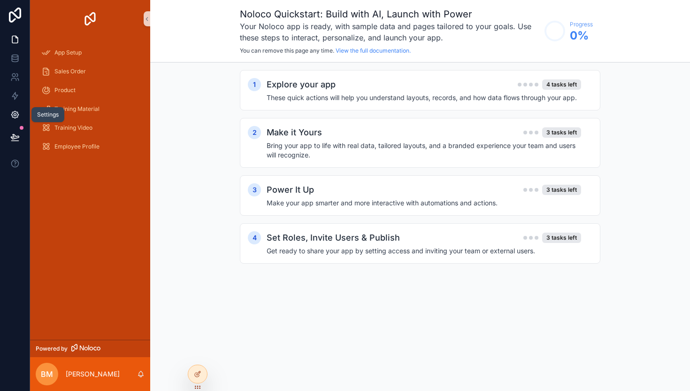
click at [16, 112] on icon at bounding box center [14, 114] width 9 height 9
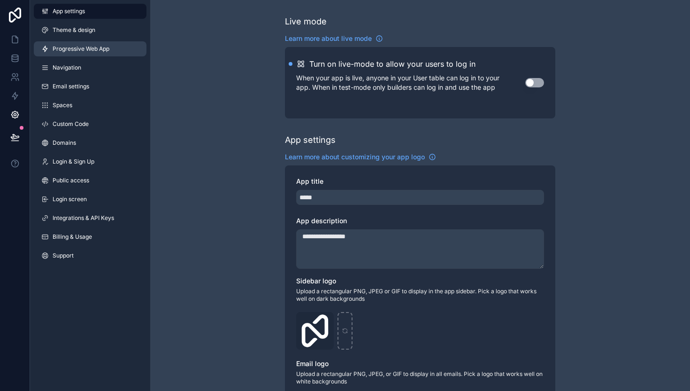
click at [124, 50] on link "Progressive Web App" at bounding box center [90, 48] width 113 height 15
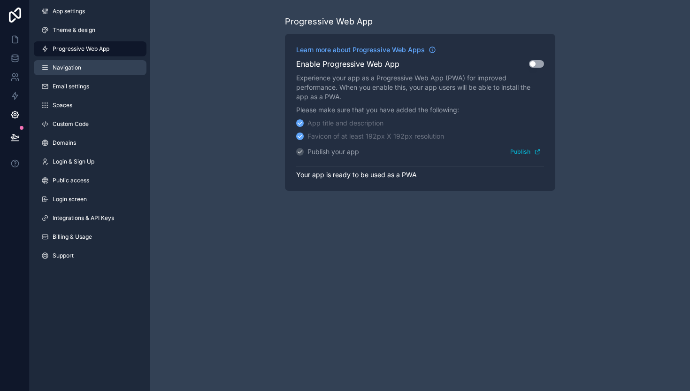
click at [92, 66] on link "Navigation" at bounding box center [90, 67] width 113 height 15
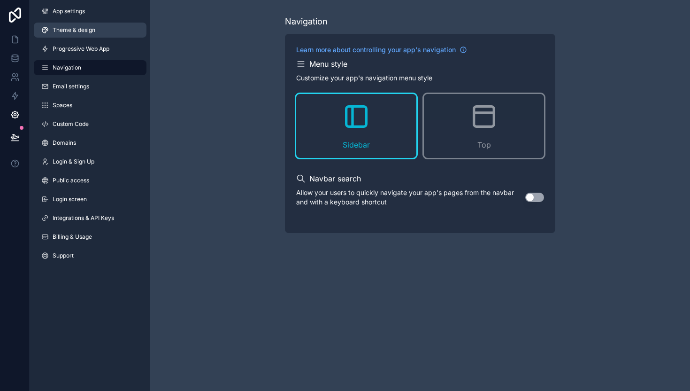
click at [95, 29] on span "Theme & design" at bounding box center [74, 30] width 43 height 8
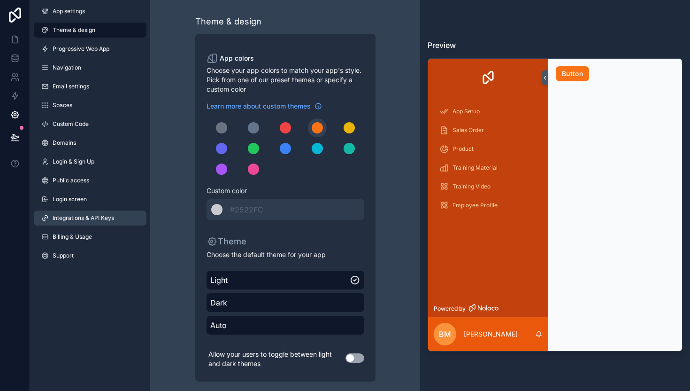
click at [83, 221] on span "Integrations & API Keys" at bounding box center [83, 218] width 61 height 8
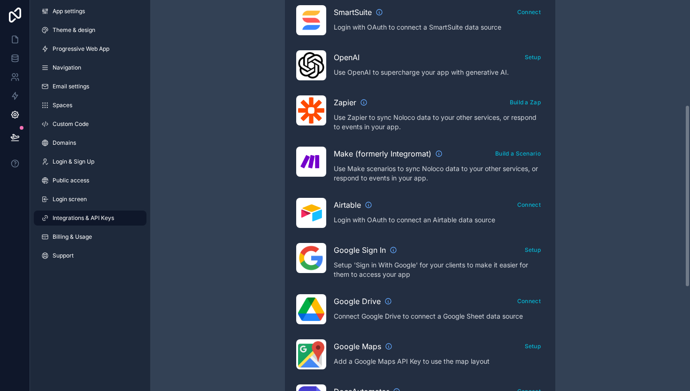
scroll to position [206, 0]
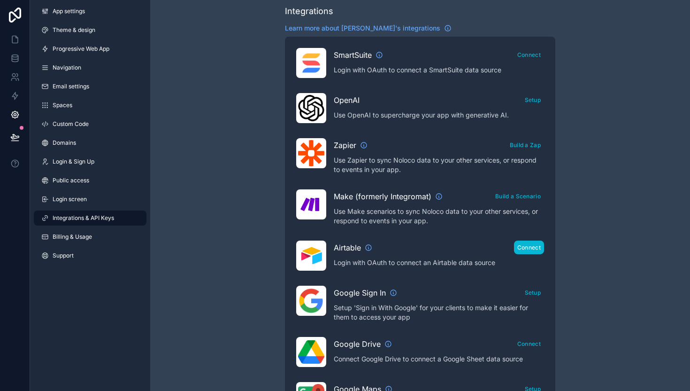
click at [531, 247] on button "Connect" at bounding box center [529, 247] width 30 height 14
click at [540, 245] on button "Connect" at bounding box center [529, 247] width 30 height 14
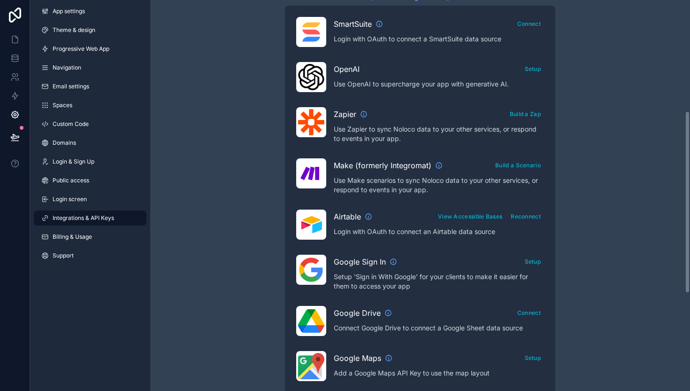
scroll to position [238, 0]
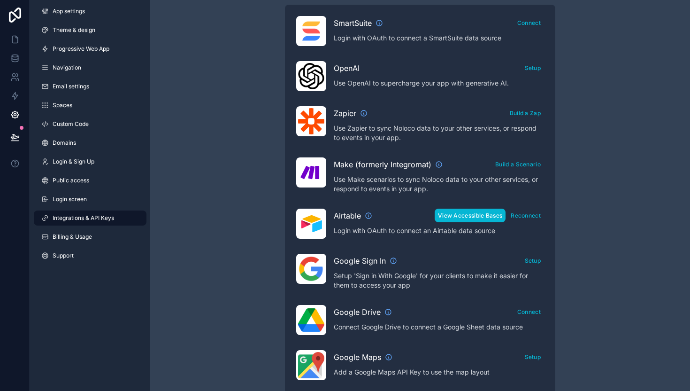
click at [469, 216] on button "View Accessible Bases" at bounding box center [470, 215] width 71 height 14
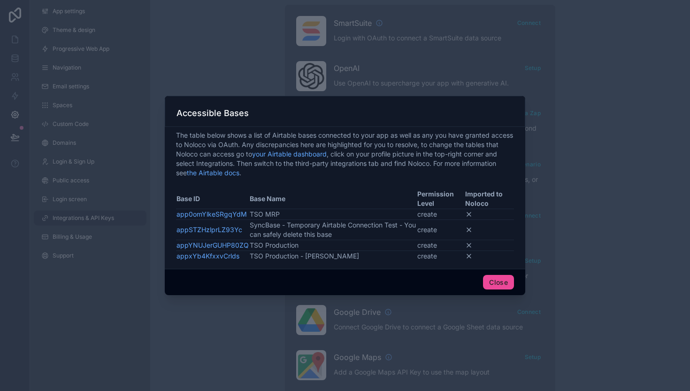
click at [469, 229] on icon at bounding box center [469, 230] width 4 height 4
click at [268, 212] on td "TSO MRP" at bounding box center [333, 213] width 168 height 11
click at [511, 285] on button "Close" at bounding box center [498, 282] width 31 height 15
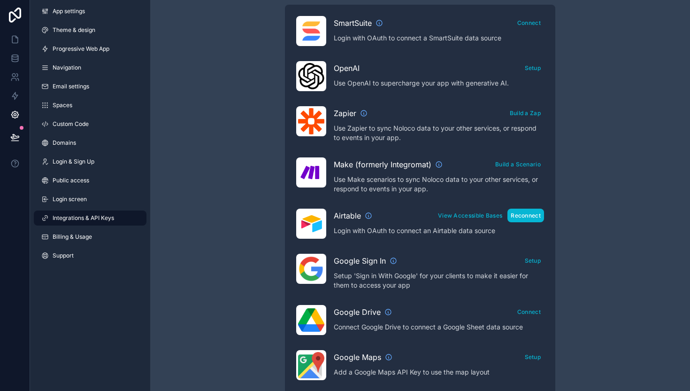
click at [534, 218] on button "Reconnect" at bounding box center [525, 215] width 37 height 14
click at [463, 208] on button "View Accessible Bases" at bounding box center [470, 215] width 71 height 14
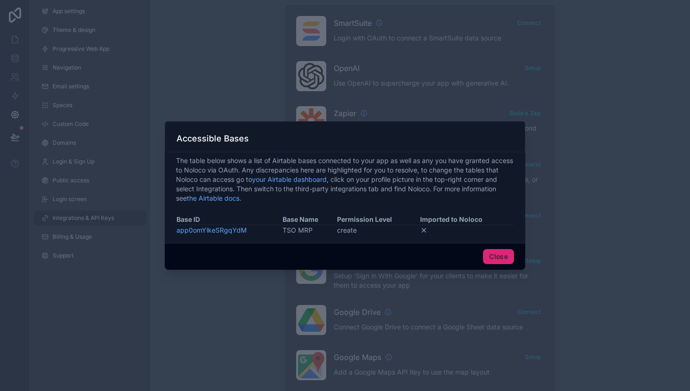
click at [505, 261] on button "Close" at bounding box center [498, 256] width 31 height 15
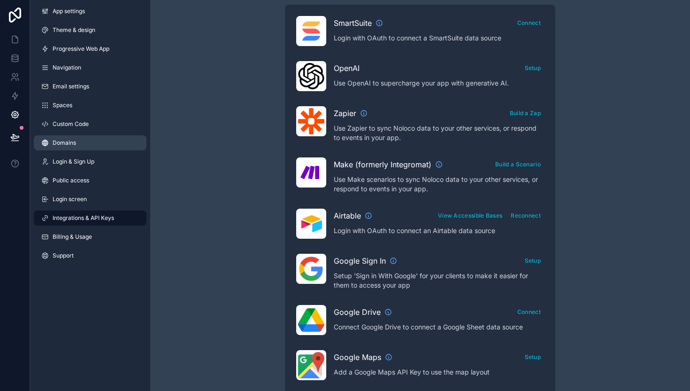
click at [56, 139] on span "Domains" at bounding box center [64, 143] width 23 height 8
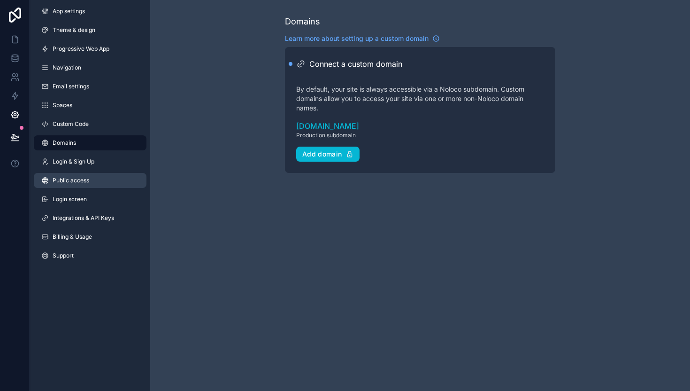
click at [73, 179] on span "Public access" at bounding box center [71, 181] width 37 height 8
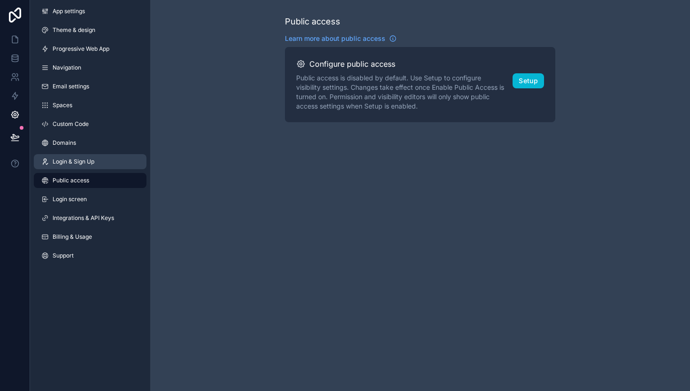
click at [73, 159] on span "Login & Sign Up" at bounding box center [74, 162] width 42 height 8
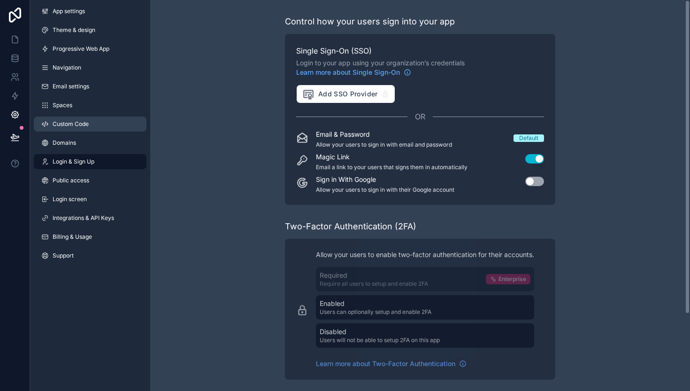
click at [93, 120] on link "Custom Code" at bounding box center [90, 123] width 113 height 15
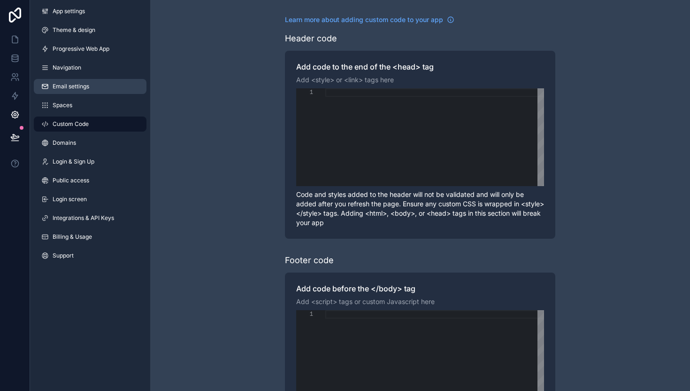
click at [66, 80] on link "Email settings" at bounding box center [90, 86] width 113 height 15
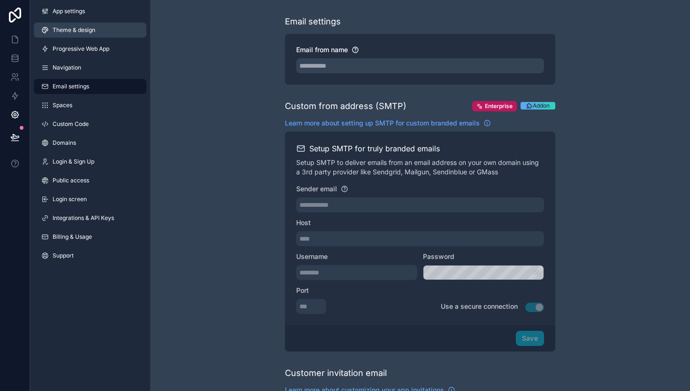
click at [85, 26] on link "Theme & design" at bounding box center [90, 30] width 113 height 15
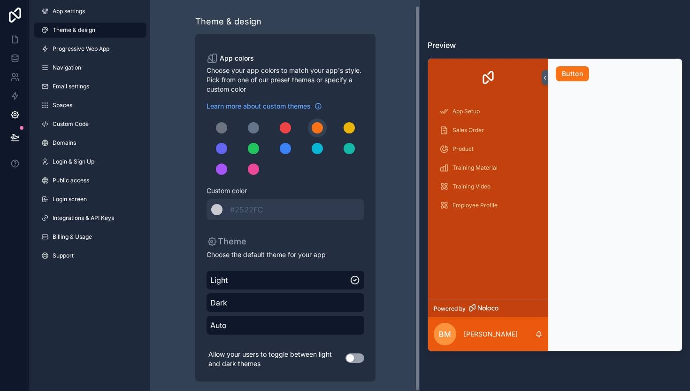
scroll to position [6, 0]
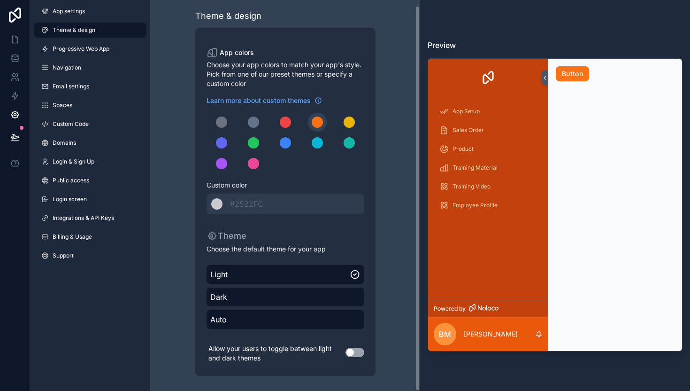
click at [352, 355] on button "Use setting" at bounding box center [355, 351] width 19 height 9
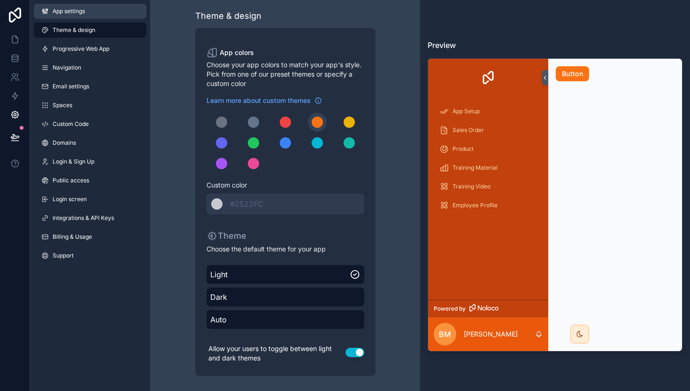
click at [81, 17] on link "App settings" at bounding box center [90, 11] width 113 height 15
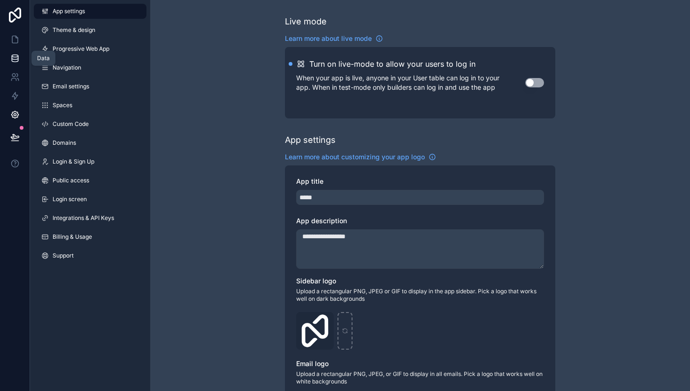
click at [17, 61] on icon at bounding box center [14, 58] width 9 height 9
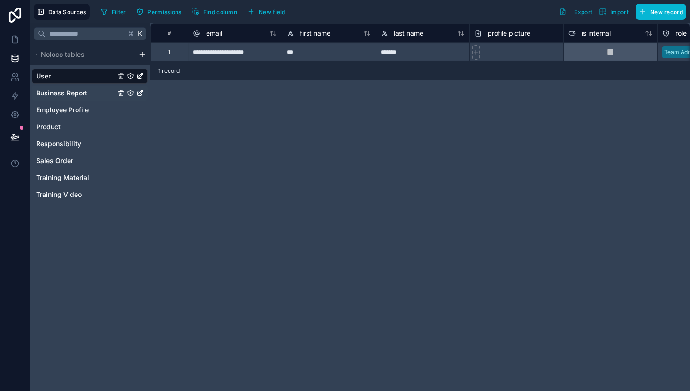
click at [73, 94] on span "Business Report" at bounding box center [61, 92] width 51 height 9
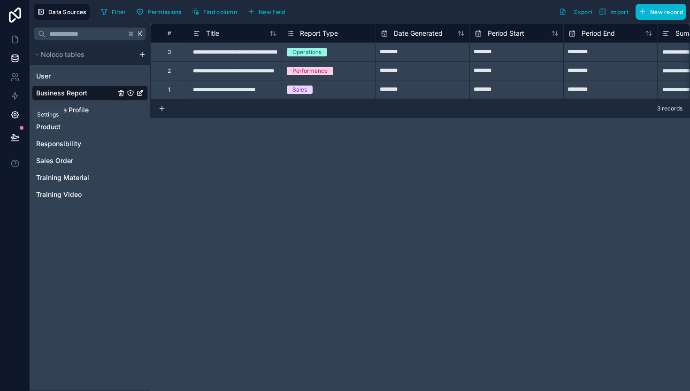
click at [15, 114] on icon at bounding box center [15, 115] width 2 height 2
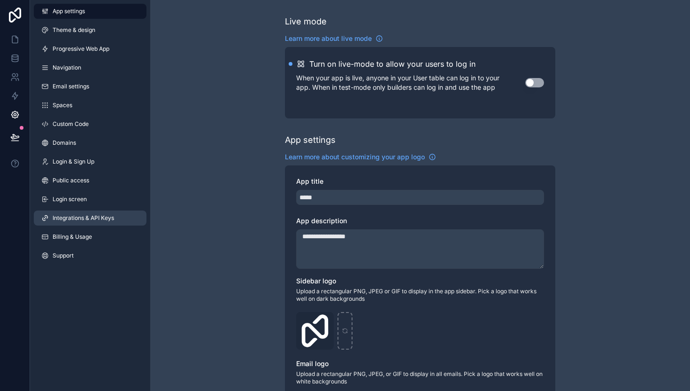
click at [90, 217] on span "Integrations & API Keys" at bounding box center [83, 218] width 61 height 8
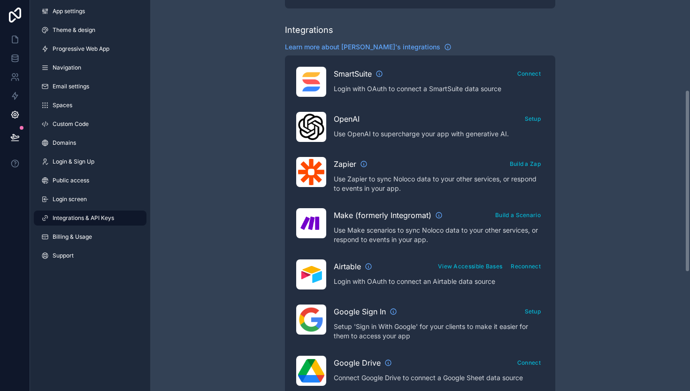
scroll to position [192, 0]
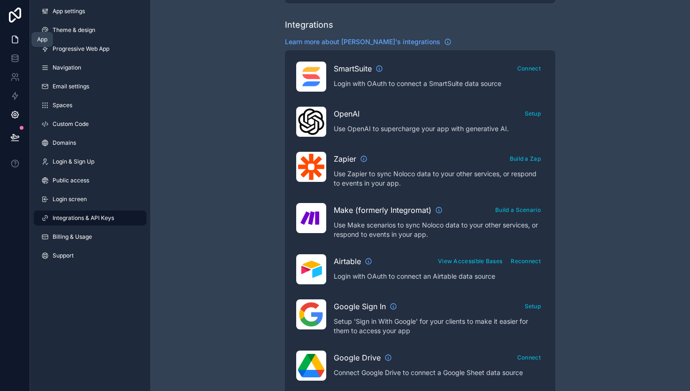
click at [10, 41] on icon at bounding box center [14, 39] width 9 height 9
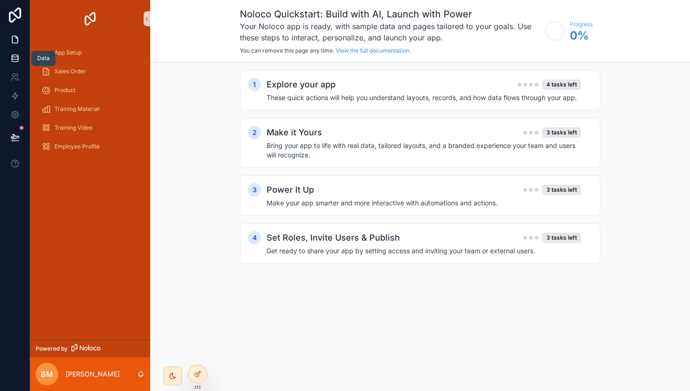
click at [15, 61] on icon at bounding box center [14, 58] width 9 height 9
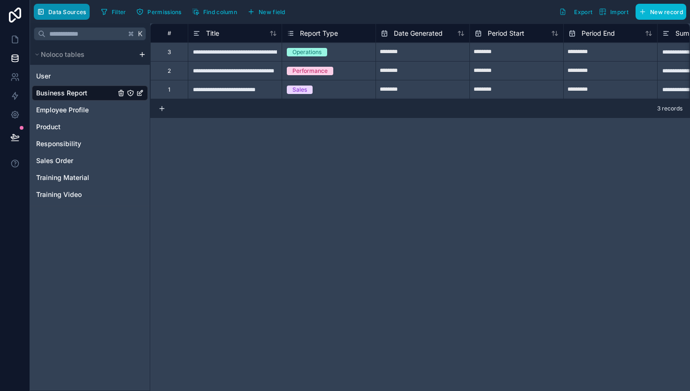
click at [69, 12] on span "Data Sources" at bounding box center [67, 11] width 38 height 7
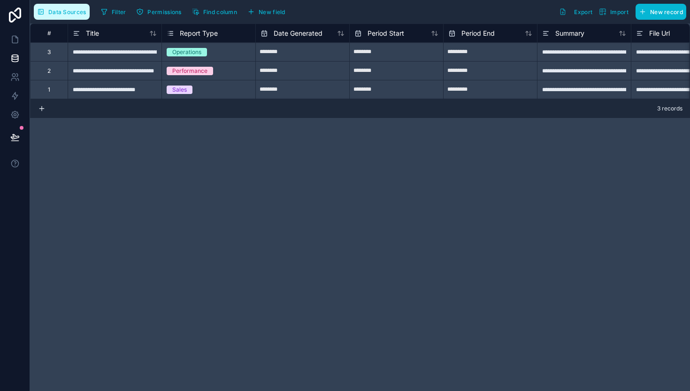
click at [69, 12] on span "Data Sources" at bounding box center [67, 11] width 38 height 7
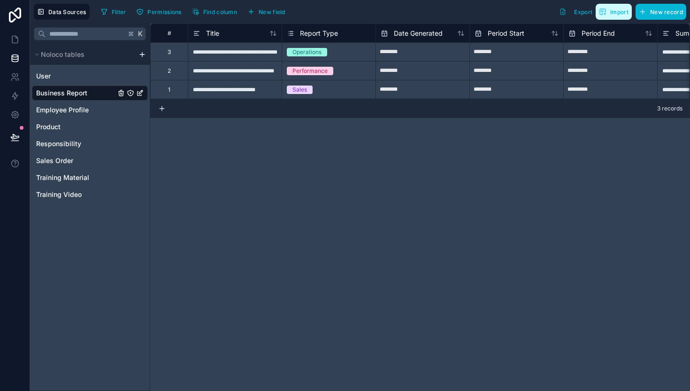
click at [618, 13] on span "Import" at bounding box center [619, 11] width 18 height 7
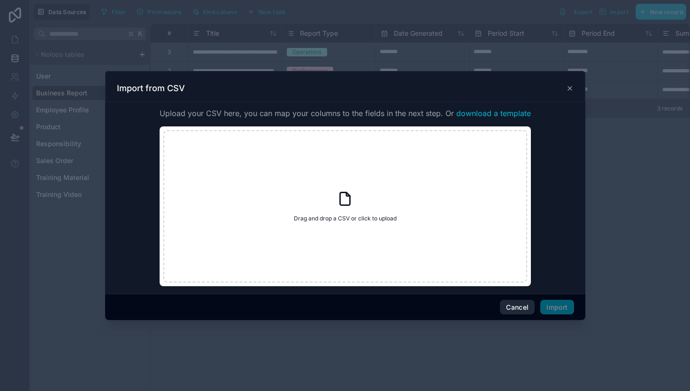
click at [504, 309] on button "Cancel" at bounding box center [517, 307] width 35 height 15
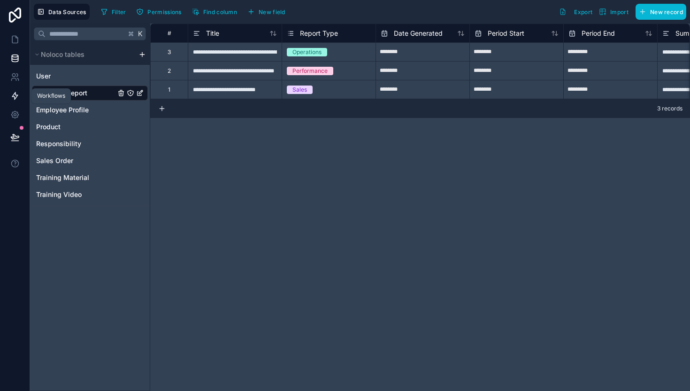
click at [11, 92] on icon at bounding box center [14, 95] width 9 height 9
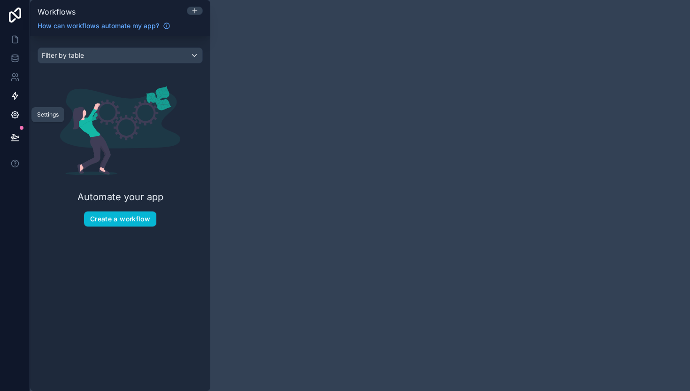
click at [13, 110] on icon at bounding box center [14, 114] width 9 height 9
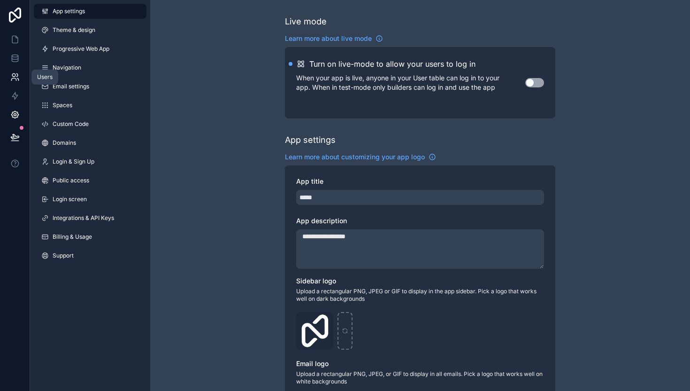
click at [13, 69] on link at bounding box center [15, 77] width 30 height 19
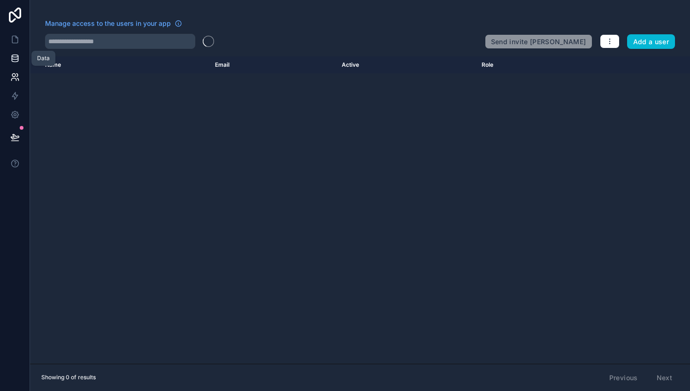
click at [15, 56] on icon at bounding box center [15, 56] width 6 height 2
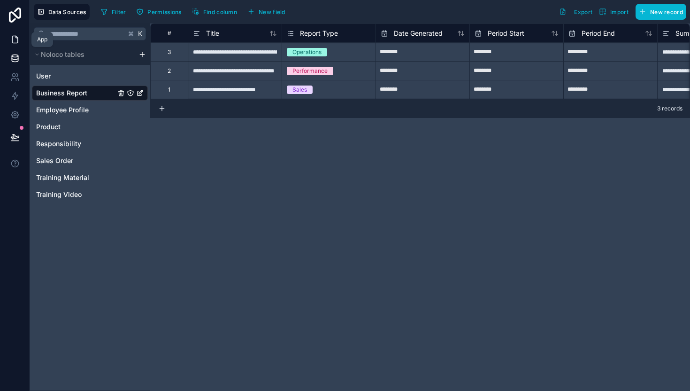
click at [16, 36] on icon at bounding box center [15, 39] width 6 height 7
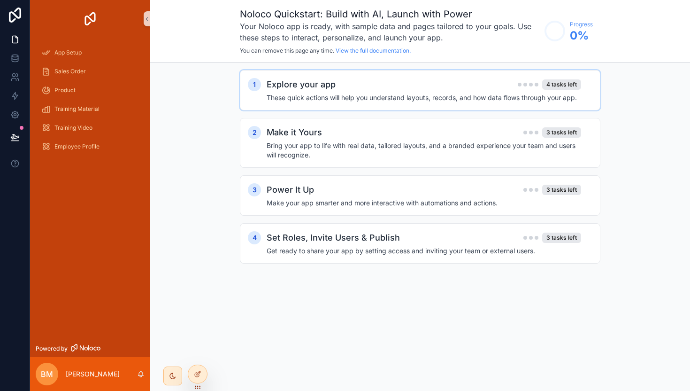
click at [432, 93] on h4 "These quick actions will help you understand layouts, records, and how data flo…" at bounding box center [424, 97] width 315 height 9
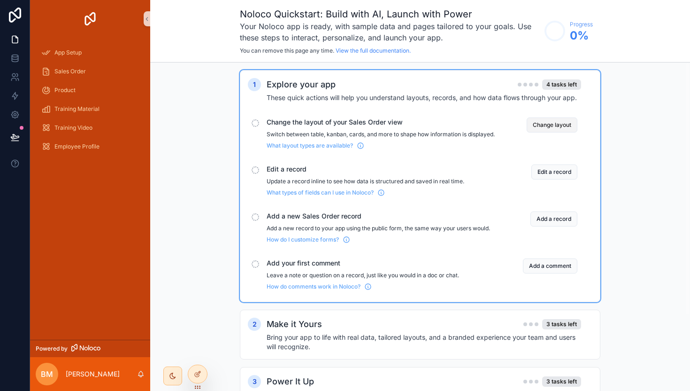
click at [540, 129] on button "Change layout" at bounding box center [552, 124] width 51 height 15
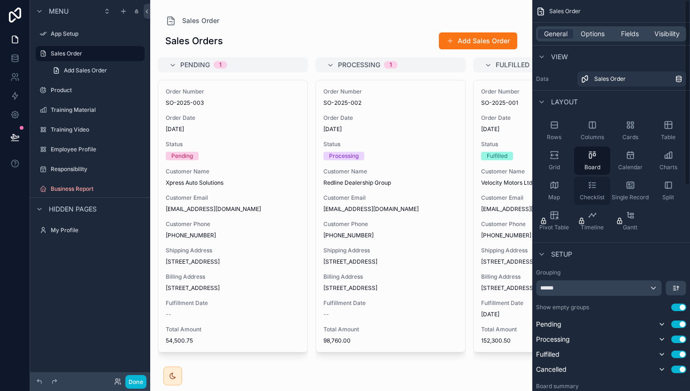
click at [592, 193] on span "Checklist" at bounding box center [592, 197] width 25 height 8
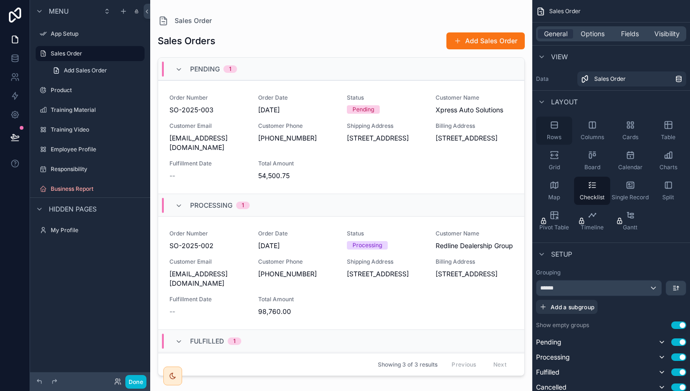
click at [560, 122] on div "Rows" at bounding box center [554, 130] width 36 height 28
click at [596, 184] on icon "scrollable content" at bounding box center [592, 184] width 9 height 9
click at [595, 164] on span "Board" at bounding box center [592, 167] width 16 height 8
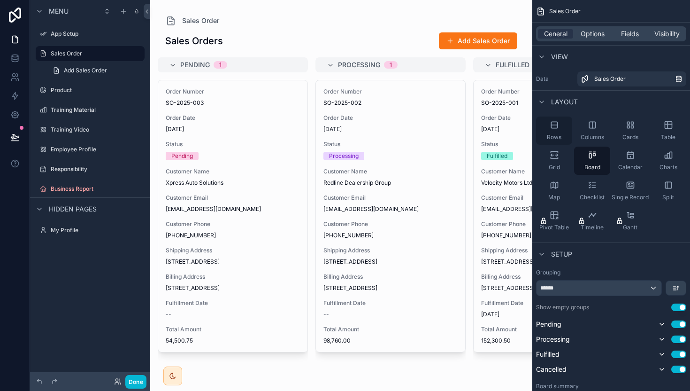
click at [551, 135] on span "Rows" at bounding box center [554, 137] width 15 height 8
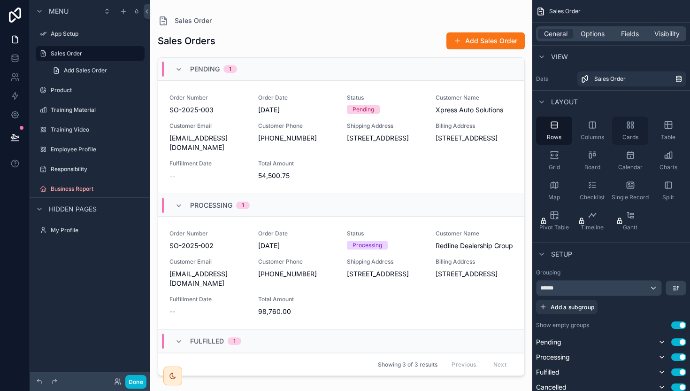
click at [630, 132] on div "Cards" at bounding box center [630, 130] width 36 height 28
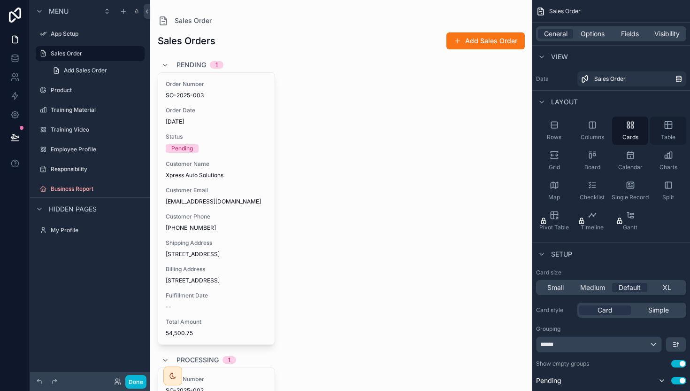
click at [674, 131] on div "Table" at bounding box center [668, 130] width 36 height 28
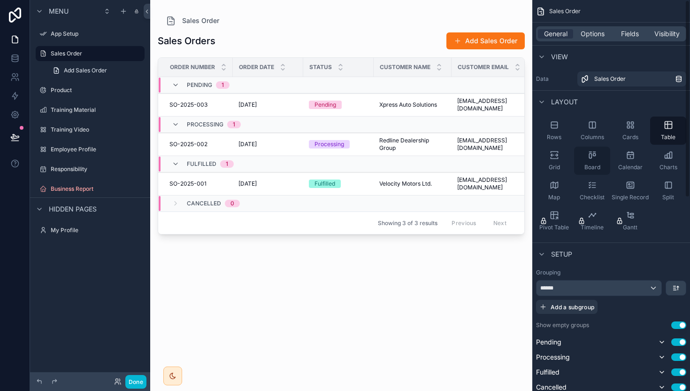
click at [589, 163] on span "Board" at bounding box center [592, 167] width 16 height 8
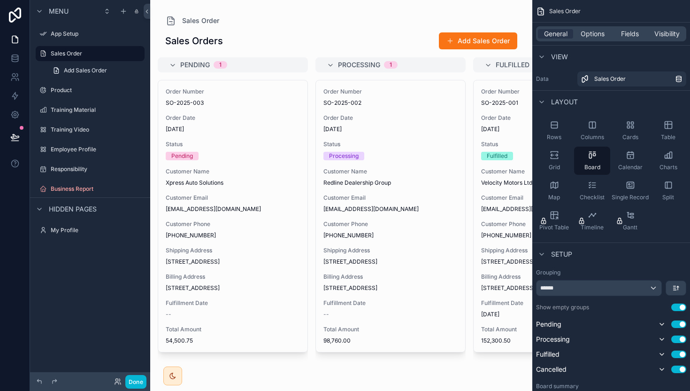
click at [82, 348] on div "Menu App Setup Sales Order Add Sales Order Product Training Material Training V…" at bounding box center [90, 189] width 120 height 379
click at [89, 87] on label "Product" at bounding box center [88, 90] width 75 height 8
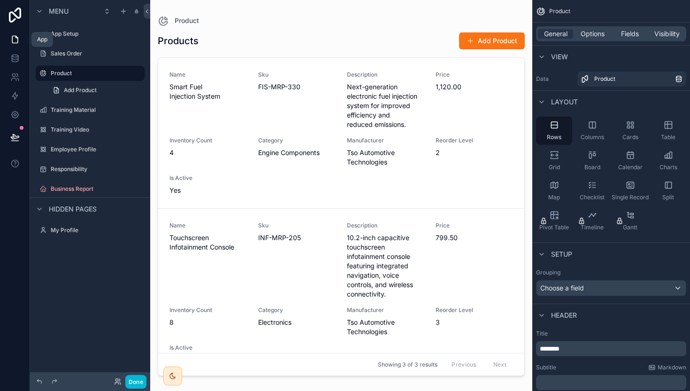
click at [16, 41] on icon at bounding box center [14, 39] width 9 height 9
click at [135, 169] on icon "scrollable content" at bounding box center [137, 169] width 8 height 8
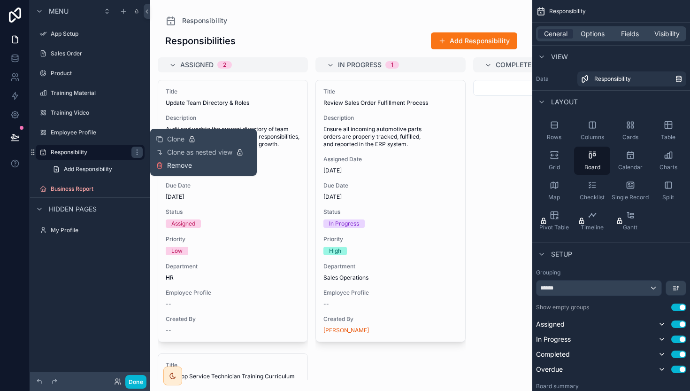
click at [186, 168] on span "Remove" at bounding box center [179, 165] width 25 height 9
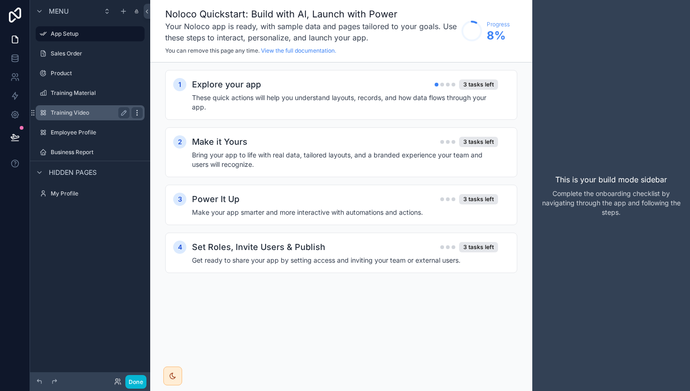
click at [137, 115] on icon "scrollable content" at bounding box center [137, 115] width 0 height 0
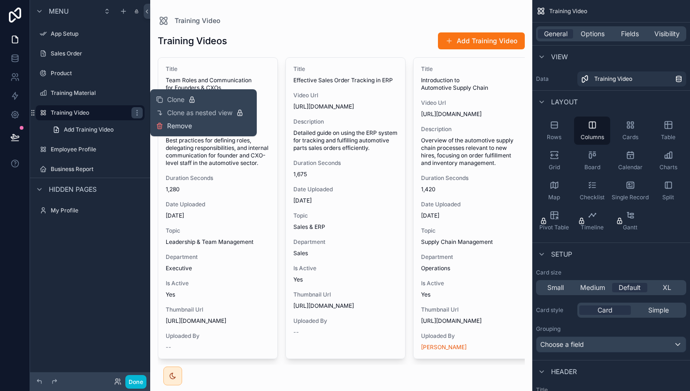
click at [179, 125] on span "Remove" at bounding box center [179, 125] width 25 height 9
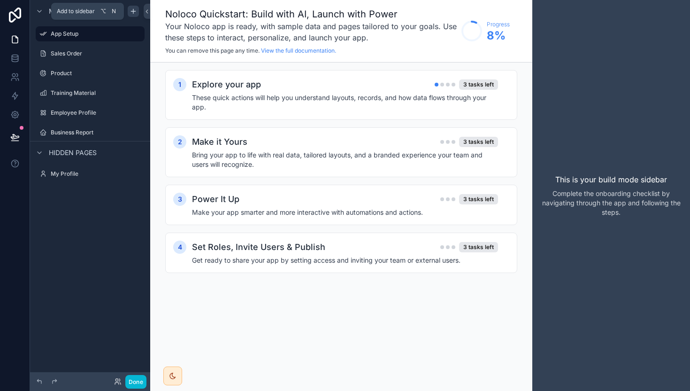
click at [136, 12] on icon "scrollable content" at bounding box center [134, 12] width 8 height 8
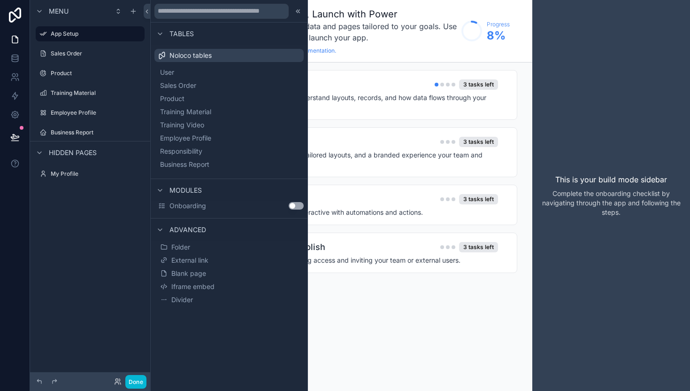
click at [99, 242] on div "Menu App Setup Sales Order Product Training Material Employee Profile Business …" at bounding box center [90, 189] width 120 height 379
click at [17, 61] on icon at bounding box center [14, 58] width 9 height 9
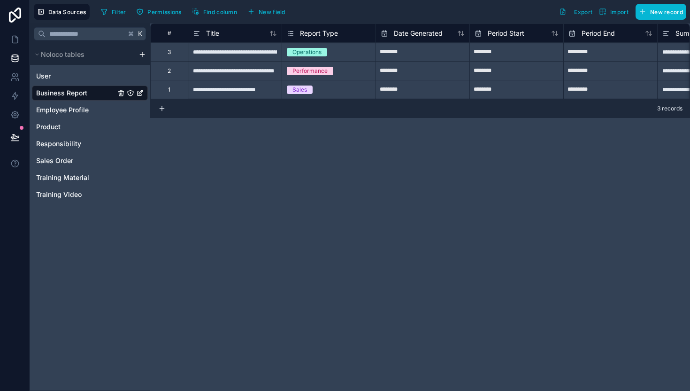
click at [139, 58] on div "Noloco tables" at bounding box center [90, 54] width 120 height 21
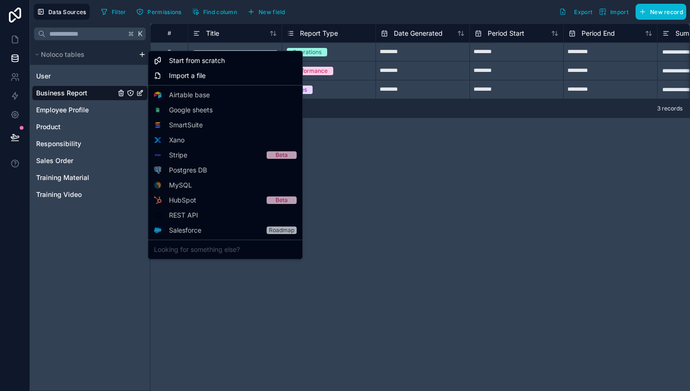
click at [142, 56] on html "**********" at bounding box center [345, 195] width 690 height 391
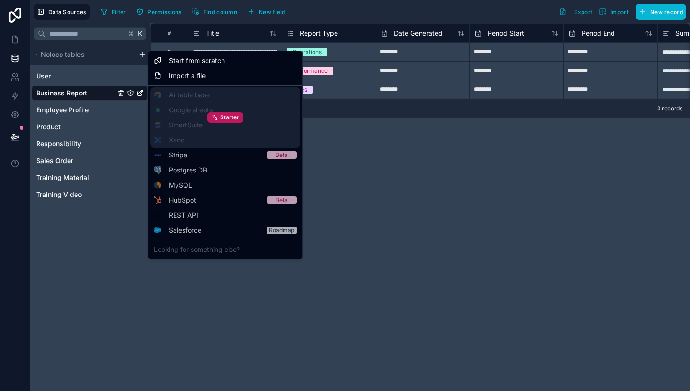
click at [186, 107] on div "Starter" at bounding box center [225, 117] width 150 height 60
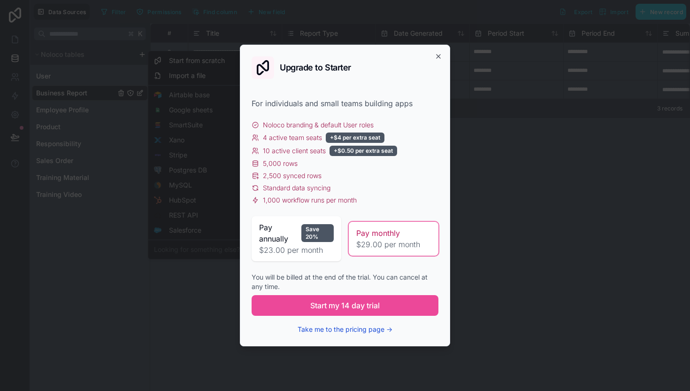
click at [337, 331] on button "Take me to the pricing page →" at bounding box center [345, 328] width 95 height 9
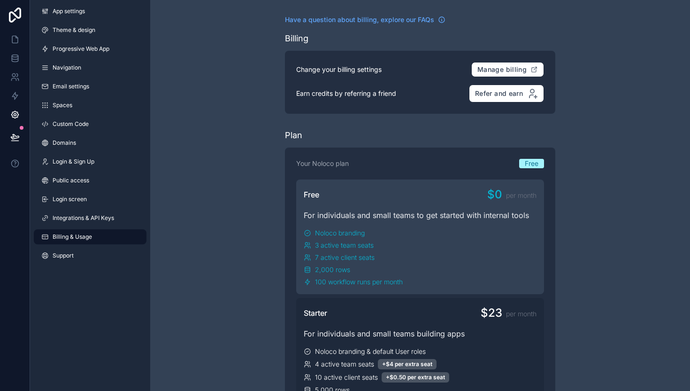
click at [75, 253] on html "App settings Theme & design Progressive Web App Navigation Email settings Space…" at bounding box center [345, 195] width 690 height 391
click at [79, 215] on html "App settings Theme & design Progressive Web App Navigation Email settings Space…" at bounding box center [345, 195] width 690 height 391
click at [14, 94] on html "App settings Theme & design Progressive Web App Navigation Email settings Space…" at bounding box center [345, 195] width 690 height 391
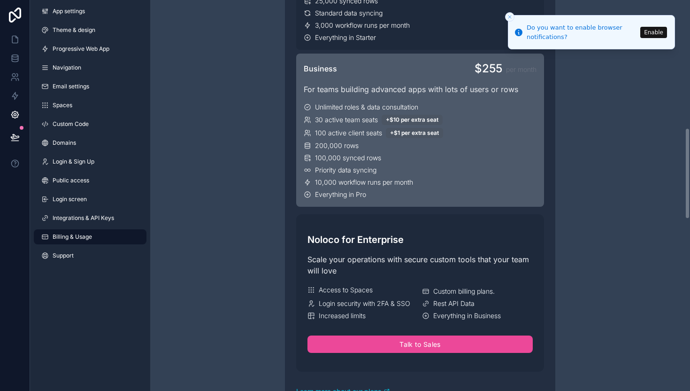
scroll to position [548, 0]
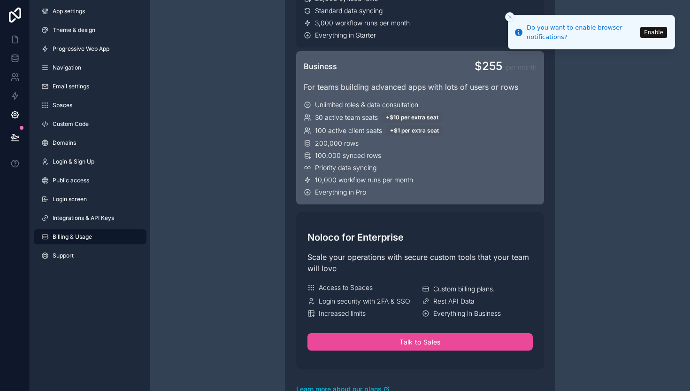
click at [434, 142] on div "200,000 rows" at bounding box center [420, 142] width 233 height 9
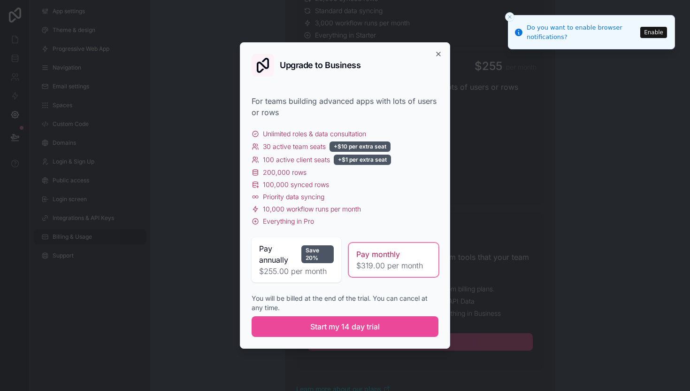
click at [381, 265] on span "$319.00 per month" at bounding box center [393, 265] width 75 height 11
click at [438, 54] on icon "button" at bounding box center [439, 54] width 4 height 4
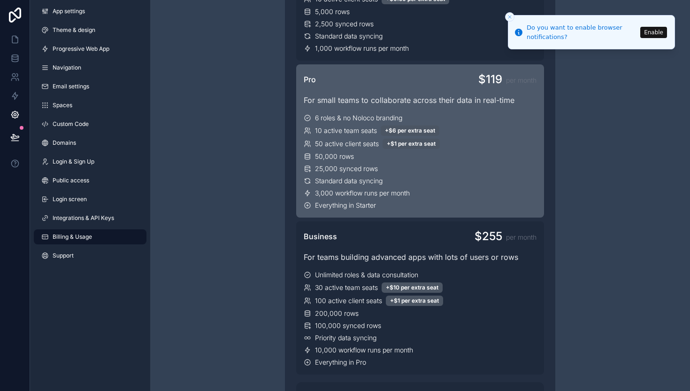
scroll to position [0, 0]
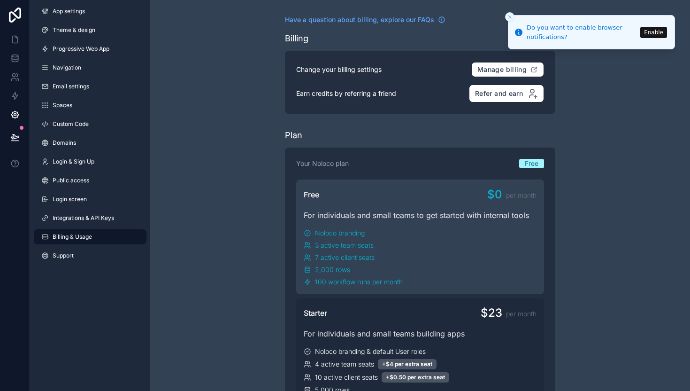
click at [510, 15] on icon "Close toast" at bounding box center [510, 17] width 6 height 6
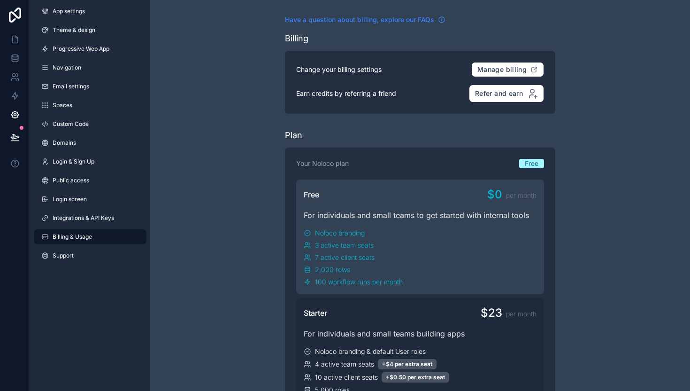
click at [414, 15] on span "Have a question about billing, explore our FAQs" at bounding box center [359, 19] width 149 height 9
